Goal: Transaction & Acquisition: Subscribe to service/newsletter

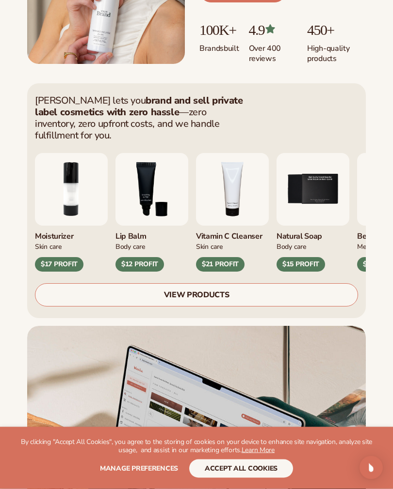
scroll to position [222, 0]
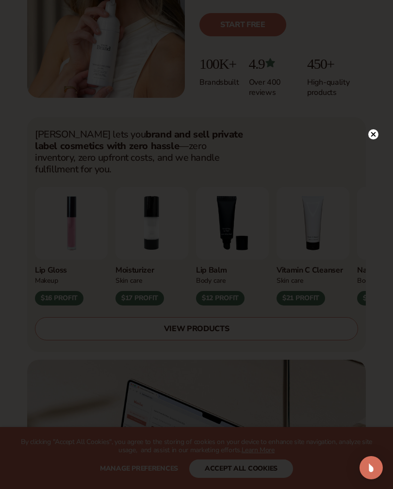
click at [369, 142] on div at bounding box center [373, 134] width 10 height 17
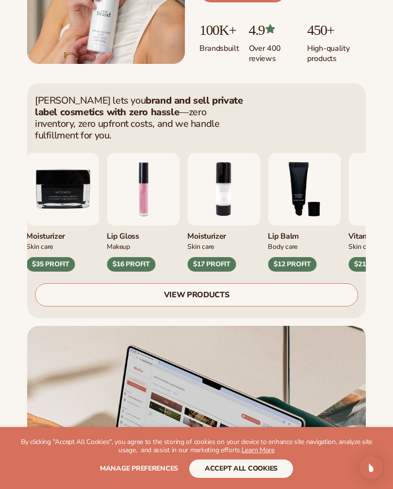
click at [78, 226] on img "9 / 9" at bounding box center [62, 189] width 73 height 73
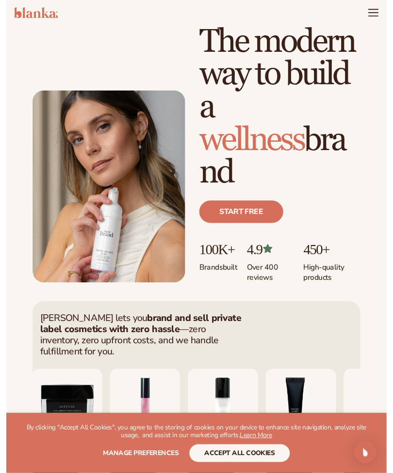
scroll to position [0, 0]
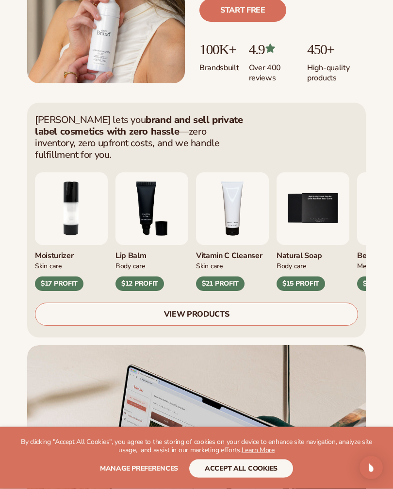
scroll to position [237, 0]
click at [377, 424] on div "[PERSON_NAME] lets you brand and sell private label cosmetics with zero hassle …" at bounding box center [196, 387] width 393 height 584
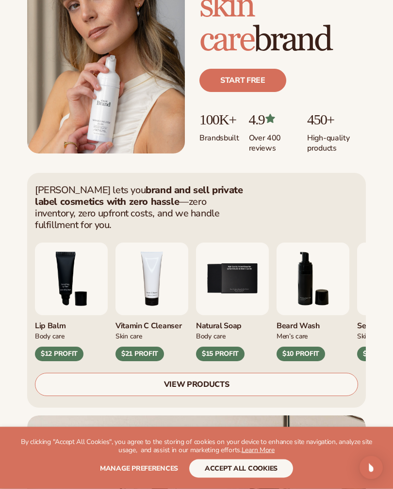
scroll to position [167, 0]
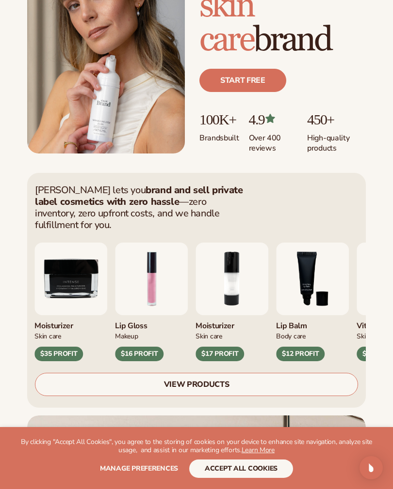
click at [55, 331] on div "Skin Care" at bounding box center [70, 336] width 73 height 10
click at [63, 317] on div "Moisturizer" at bounding box center [70, 323] width 73 height 16
click at [73, 317] on div "Moisturizer" at bounding box center [70, 323] width 73 height 16
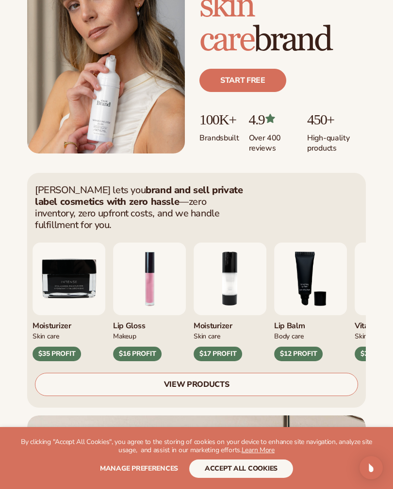
click at [53, 347] on div "$35 PROFIT" at bounding box center [56, 354] width 48 height 15
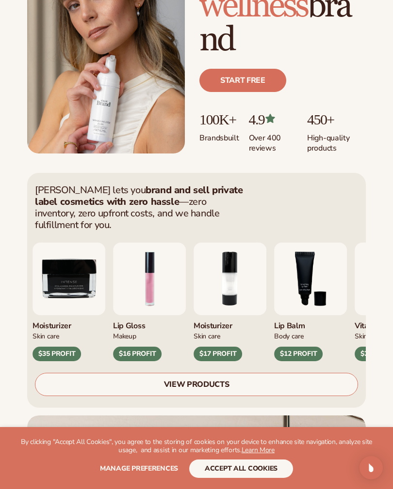
click at [58, 347] on div "$35 PROFIT" at bounding box center [56, 354] width 48 height 15
click at [105, 373] on link "VIEW PRODUCTS" at bounding box center [196, 384] width 323 height 23
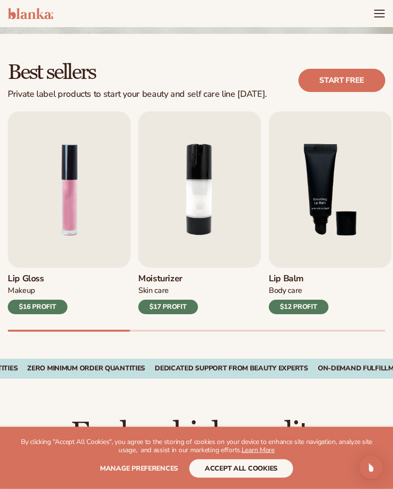
scroll to position [221, 0]
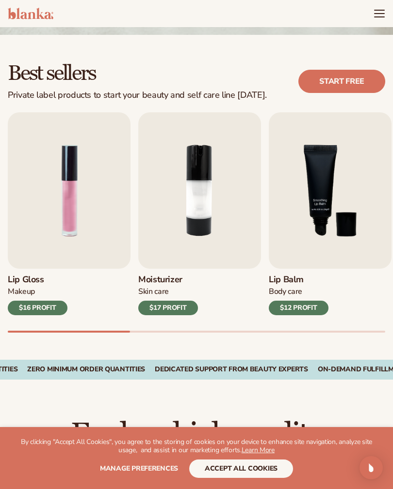
click at [339, 89] on link "Start free" at bounding box center [341, 81] width 87 height 23
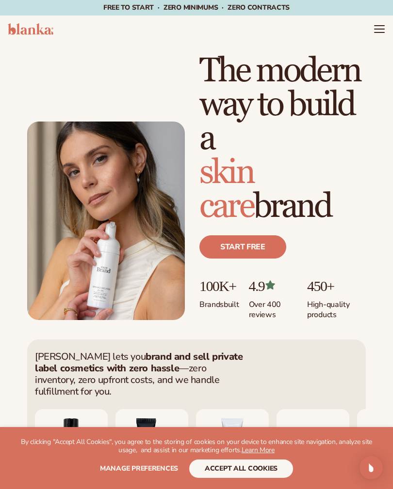
click at [269, 246] on link "Start free" at bounding box center [242, 247] width 87 height 23
